Goal: Task Accomplishment & Management: Complete application form

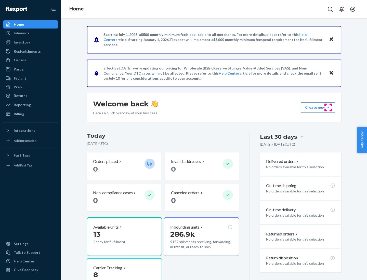
click at [328, 108] on button "Create new Create new inbound Create new order Create new product" at bounding box center [318, 107] width 34 height 10
click at [31, 33] on div "Inbounds" at bounding box center [31, 33] width 54 height 7
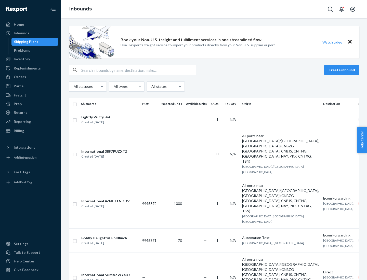
click at [343, 70] on button "Create inbound" at bounding box center [341, 70] width 35 height 10
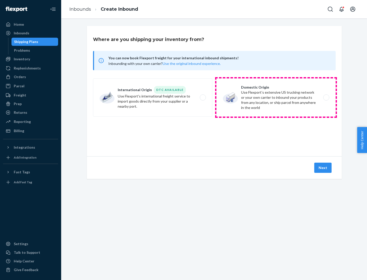
click at [276, 98] on label "Domestic Origin Use Flexport’s extensive US trucking network or your own carrie…" at bounding box center [275, 98] width 119 height 38
click at [326, 98] on input "Domestic Origin Use Flexport’s extensive US trucking network or your own carrie…" at bounding box center [327, 97] width 3 height 3
radio input "true"
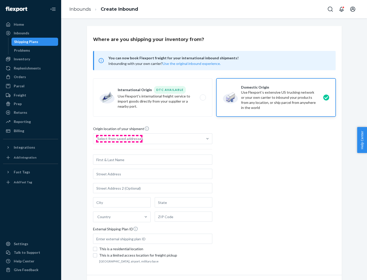
click at [119, 139] on div "Select from saved addresses" at bounding box center [120, 138] width 46 height 5
click at [98, 139] on input "Select from saved addresses" at bounding box center [97, 138] width 1 height 5
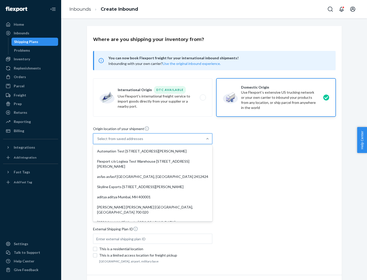
scroll to position [2, 0]
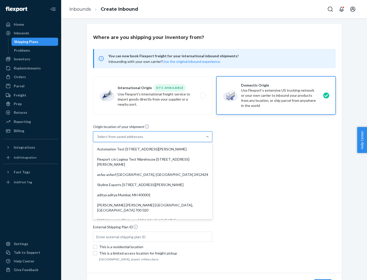
click at [153, 149] on div "Automation Test [STREET_ADDRESS][PERSON_NAME]" at bounding box center [152, 149] width 117 height 10
click at [98, 139] on input "option Automation Test [STREET_ADDRESS][PERSON_NAME]. 9 results available. Use …" at bounding box center [97, 136] width 1 height 5
type input "Automation Test"
type input "9th Floor"
type input "[GEOGRAPHIC_DATA]"
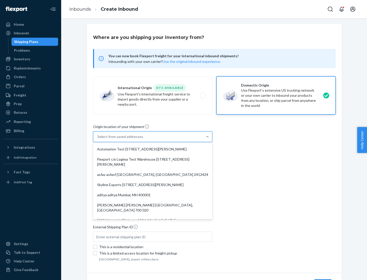
type input "CA"
type input "94104"
type input "[STREET_ADDRESS][PERSON_NAME]"
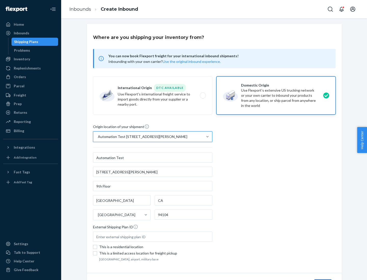
scroll to position [30, 0]
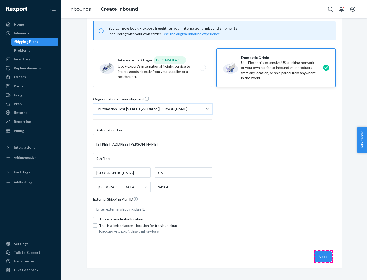
click at [323, 257] on button "Next" at bounding box center [322, 257] width 17 height 10
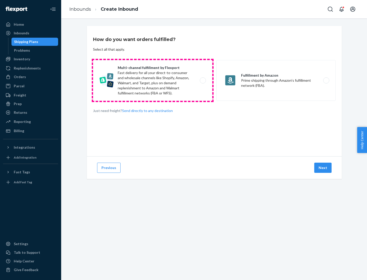
click at [153, 81] on label "Multi-channel fulfillment by Flexport Fast delivery for all your direct-to-cons…" at bounding box center [152, 80] width 119 height 41
click at [203, 81] on input "Multi-channel fulfillment by Flexport Fast delivery for all your direct-to-cons…" at bounding box center [204, 80] width 3 height 3
radio input "true"
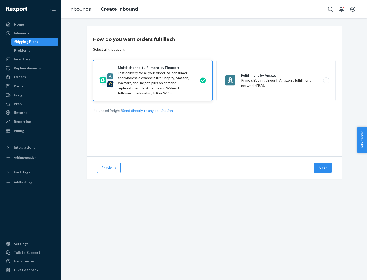
click at [323, 168] on button "Next" at bounding box center [322, 168] width 17 height 10
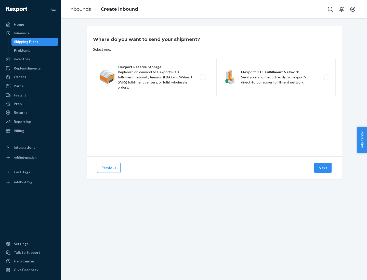
click at [276, 77] on label "Flexport DTC Fulfillment Network Send your shipment directly to Flexport's dire…" at bounding box center [275, 77] width 119 height 38
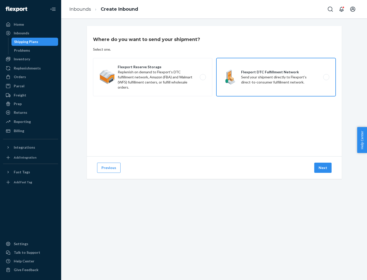
click at [326, 77] on input "Flexport DTC Fulfillment Network Send your shipment directly to Flexport's dire…" at bounding box center [327, 77] width 3 height 3
radio input "true"
click at [323, 168] on button "Next" at bounding box center [322, 168] width 17 height 10
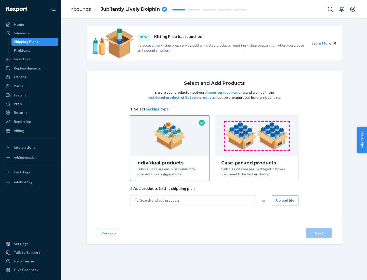
click at [257, 136] on img at bounding box center [256, 136] width 63 height 28
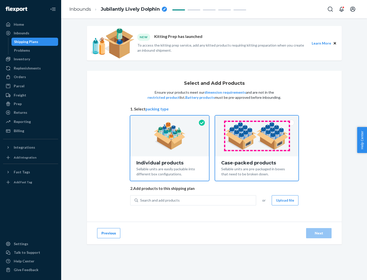
click at [257, 119] on input "Case-packed products Sellable units are pre-packaged in boxes that need to be b…" at bounding box center [256, 117] width 3 height 3
radio input "true"
radio input "false"
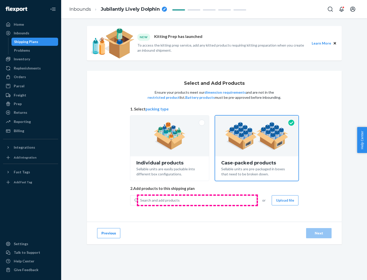
click at [197, 200] on div "Search and add products" at bounding box center [197, 200] width 118 height 9
click at [141, 200] on input "Search and add products" at bounding box center [140, 200] width 1 height 5
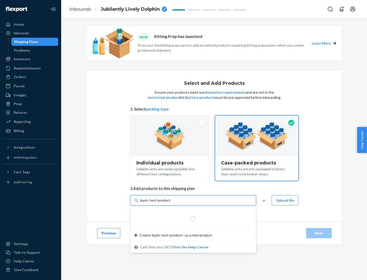
type input "basic-test-product-1"
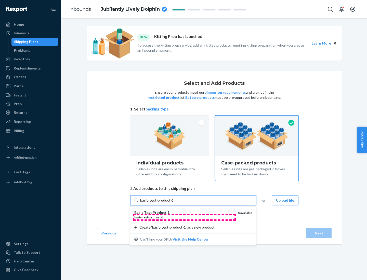
click at [184, 217] on div "basic - test - product - 1" at bounding box center [184, 217] width 100 height 4
click at [173, 203] on input "basic-test-product-1" at bounding box center [156, 200] width 33 height 5
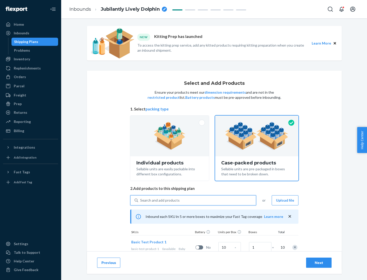
scroll to position [18, 0]
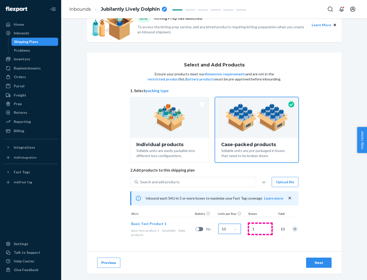
type input "10"
type input "7"
click at [319, 263] on div "Next" at bounding box center [319, 263] width 17 height 5
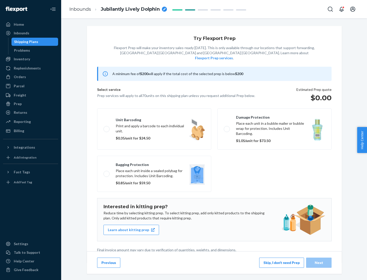
scroll to position [1, 0]
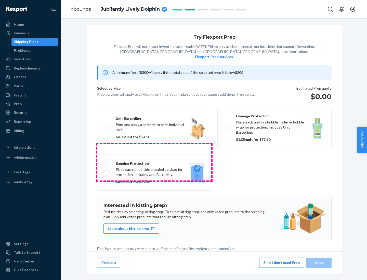
click at [154, 162] on label "Bagging protection Place each unit inside a sealed polybag for protection. Incl…" at bounding box center [154, 173] width 114 height 36
click at [107, 171] on input "Bagging protection Place each unit inside a sealed polybag for protection. Incl…" at bounding box center [105, 172] width 3 height 3
checkbox input "true"
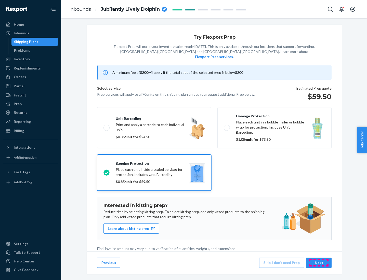
click at [319, 263] on div "Next" at bounding box center [319, 263] width 17 height 5
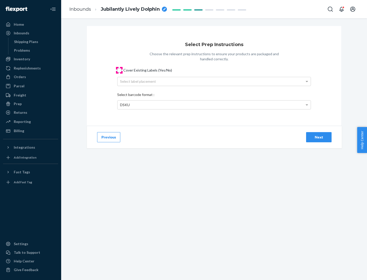
click at [119, 70] on input "Cover Existing Labels (Yes/No)" at bounding box center [119, 70] width 4 height 4
checkbox input "true"
click at [214, 81] on div "Select label placement" at bounding box center [214, 81] width 193 height 9
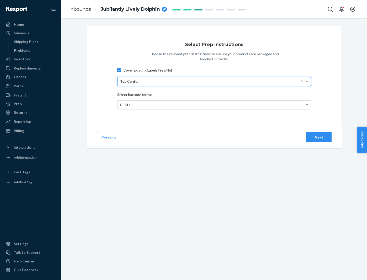
click at [214, 105] on div "DSKU" at bounding box center [214, 105] width 193 height 9
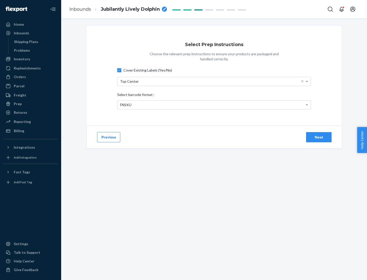
click at [319, 137] on div "Next" at bounding box center [319, 137] width 17 height 5
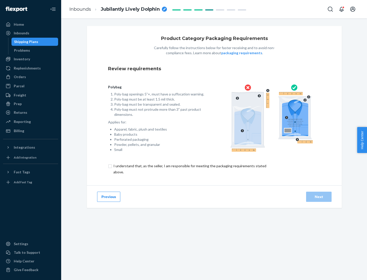
click at [189, 169] on input "checkbox" at bounding box center [193, 169] width 170 height 12
checkbox input "true"
click at [319, 197] on div "Next" at bounding box center [319, 197] width 17 height 5
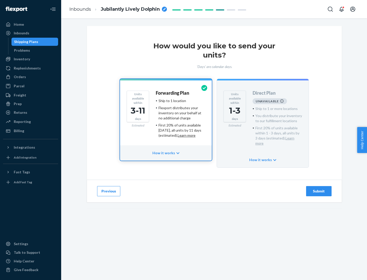
click at [173, 93] on h4 "Forwarding Plan" at bounding box center [172, 93] width 33 height 5
click at [319, 189] on div "Submit" at bounding box center [319, 191] width 17 height 5
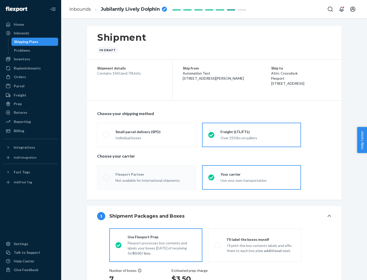
radio input "true"
radio input "false"
radio input "true"
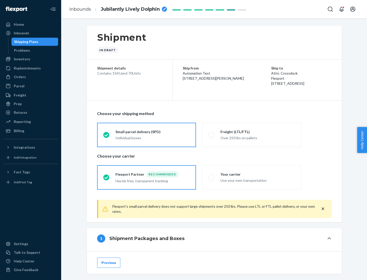
click at [153, 137] on div "Individual boxes" at bounding box center [153, 138] width 74 height 5
click at [107, 137] on input "Small parcel delivery (SPD) Individual boxes" at bounding box center [104, 134] width 3 height 3
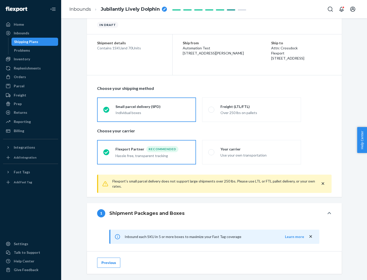
click at [258, 149] on div "Your carrier" at bounding box center [258, 149] width 74 height 5
click at [212, 151] on input "Your carrier Use your own transportation" at bounding box center [209, 152] width 3 height 3
radio input "true"
radio input "false"
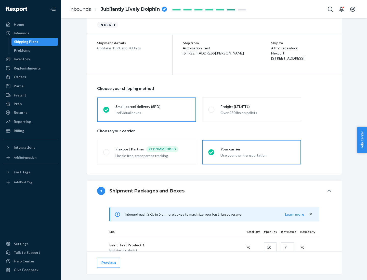
scroll to position [124, 0]
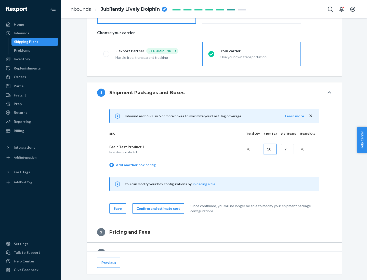
type input "10"
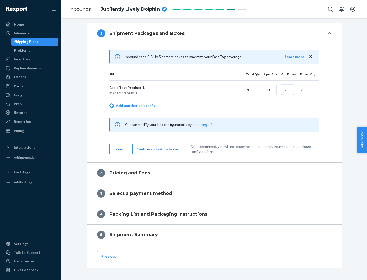
type input "7"
click at [157, 149] on div "Confirm and estimate cost" at bounding box center [158, 149] width 43 height 5
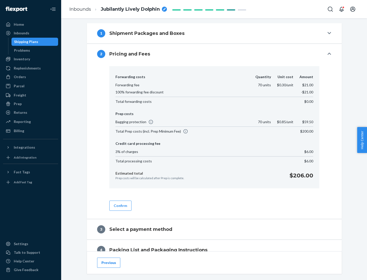
scroll to position [207, 0]
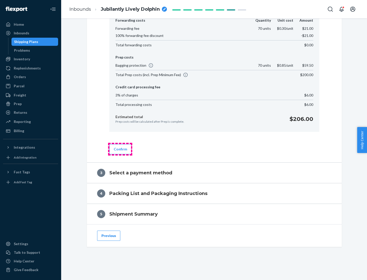
click at [120, 149] on button "Confirm" at bounding box center [120, 149] width 22 height 10
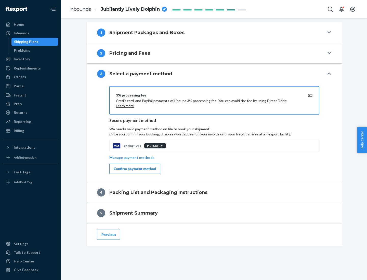
scroll to position [184, 0]
click at [134, 169] on div "Confirm payment method" at bounding box center [135, 168] width 42 height 5
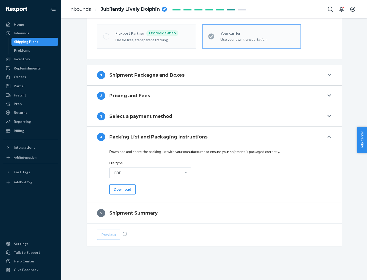
scroll to position [141, 0]
click at [122, 189] on button "Download" at bounding box center [122, 190] width 26 height 10
